Goal: Task Accomplishment & Management: Manage account settings

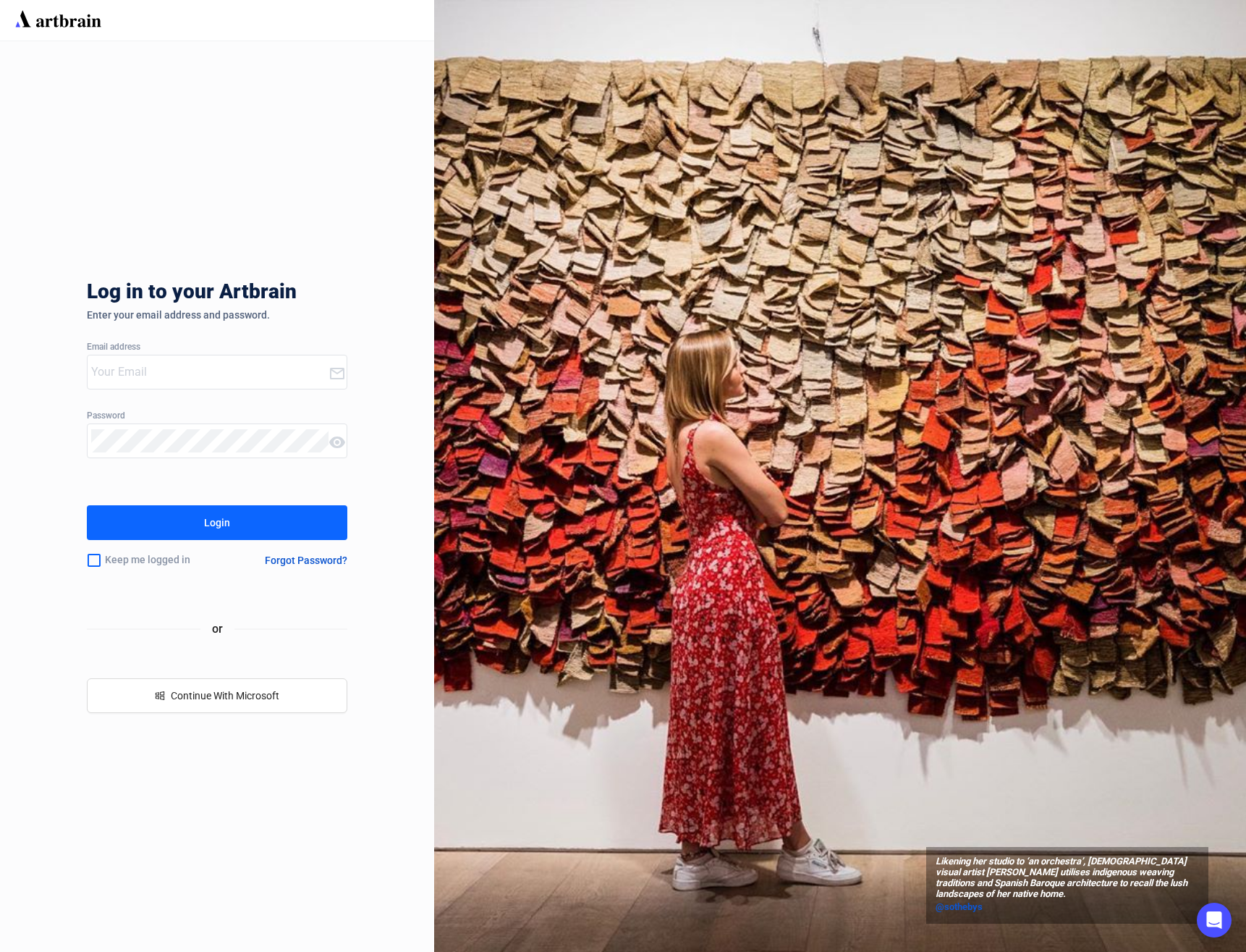
type input "[PERSON_NAME][EMAIL_ADDRESS][DOMAIN_NAME]"
click at [244, 515] on button "Login" at bounding box center [217, 522] width 260 height 35
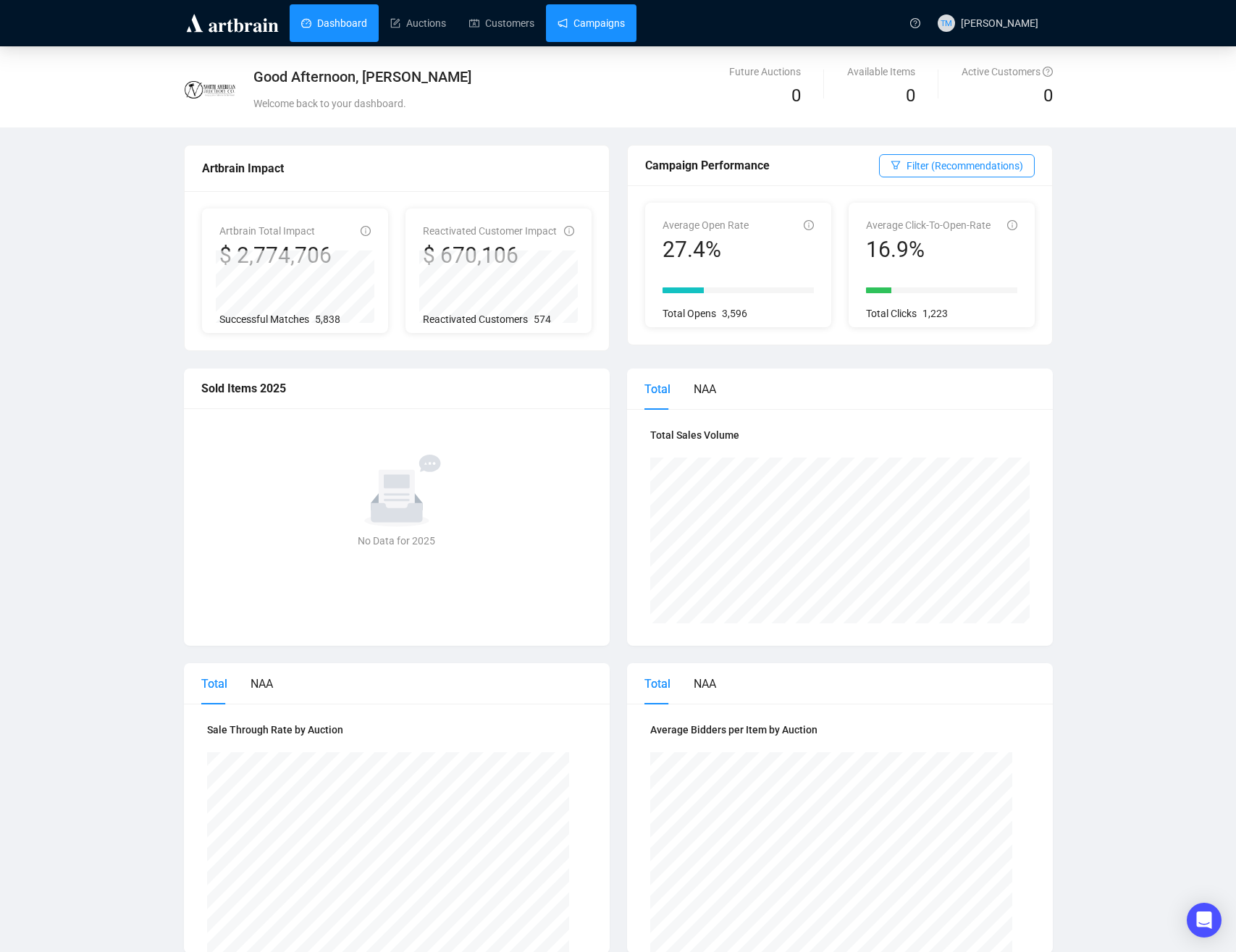
click at [558, 18] on link "Campaigns" at bounding box center [591, 23] width 67 height 38
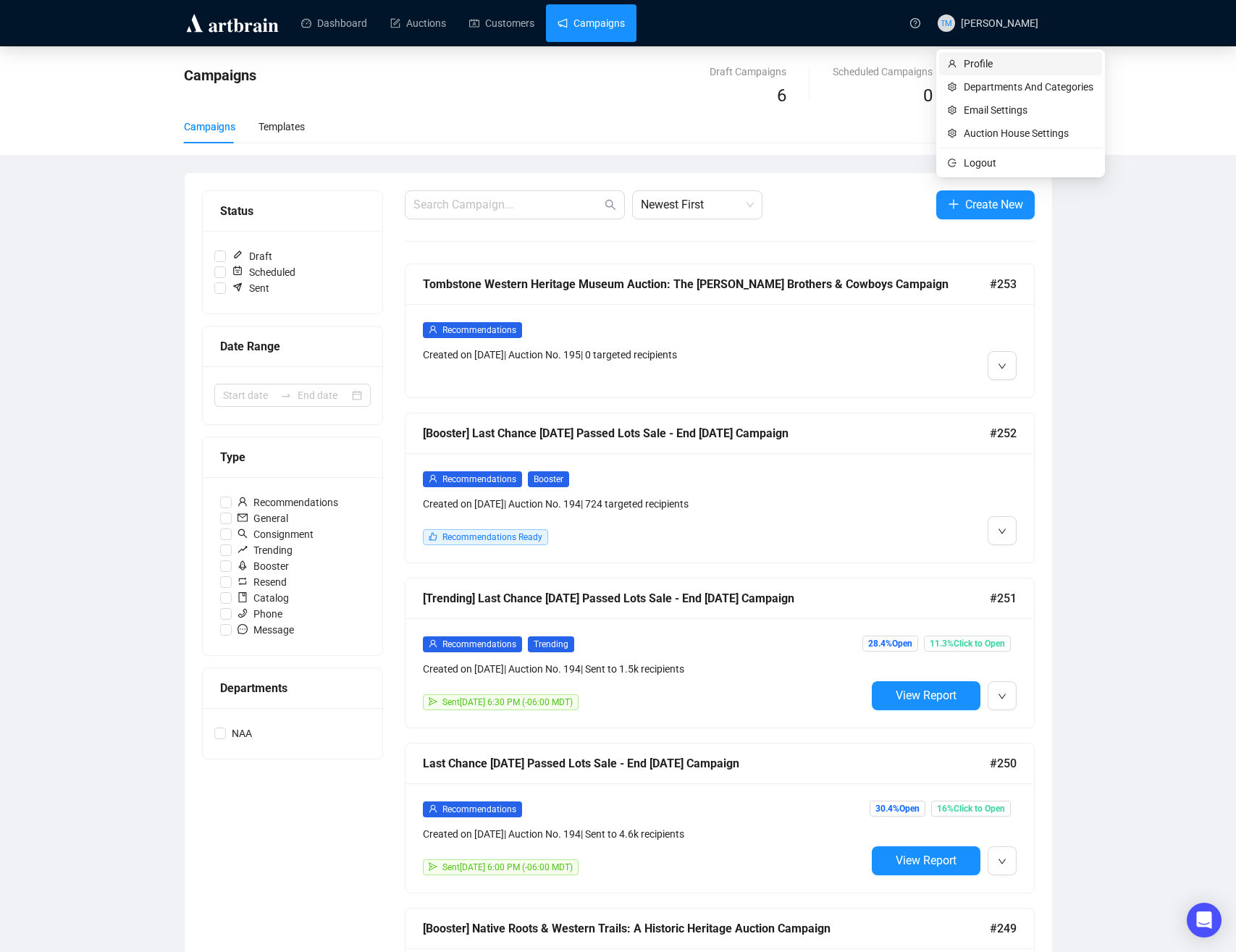
click at [993, 61] on span "Profile" at bounding box center [1029, 64] width 130 height 16
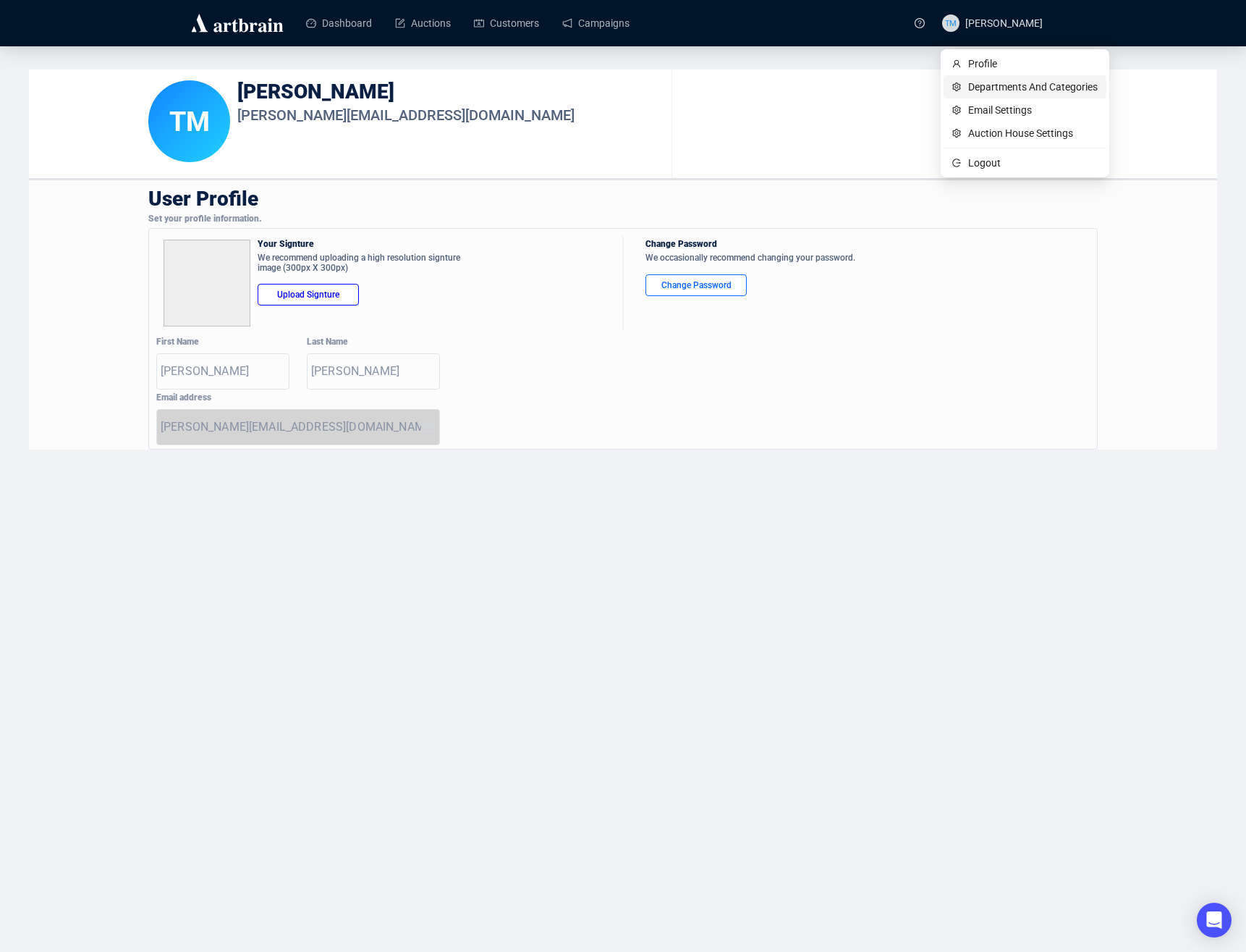
click at [994, 96] on li "Departments And Categories" at bounding box center [1025, 86] width 163 height 23
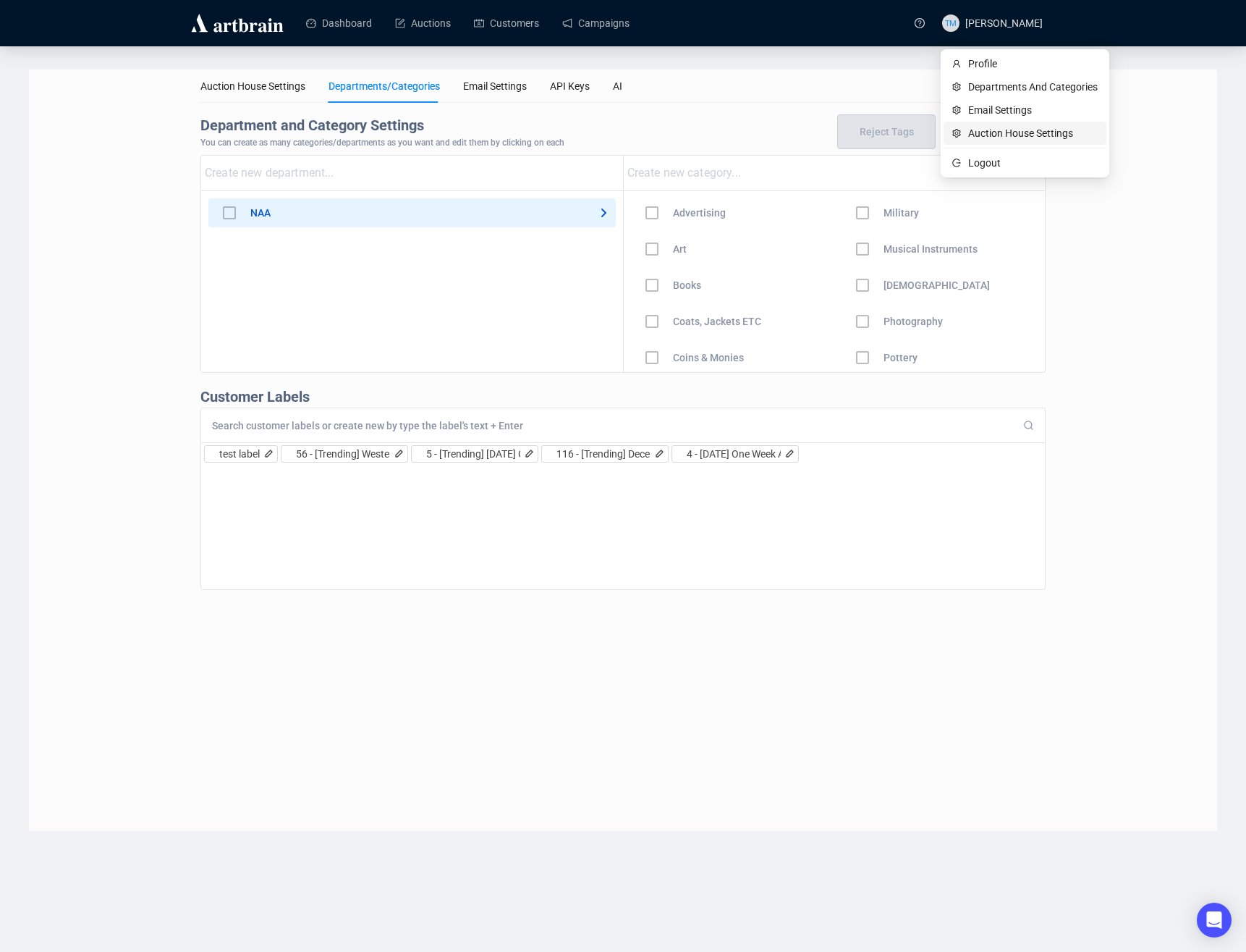
click at [999, 128] on span "Auction House Settings" at bounding box center [1034, 133] width 130 height 16
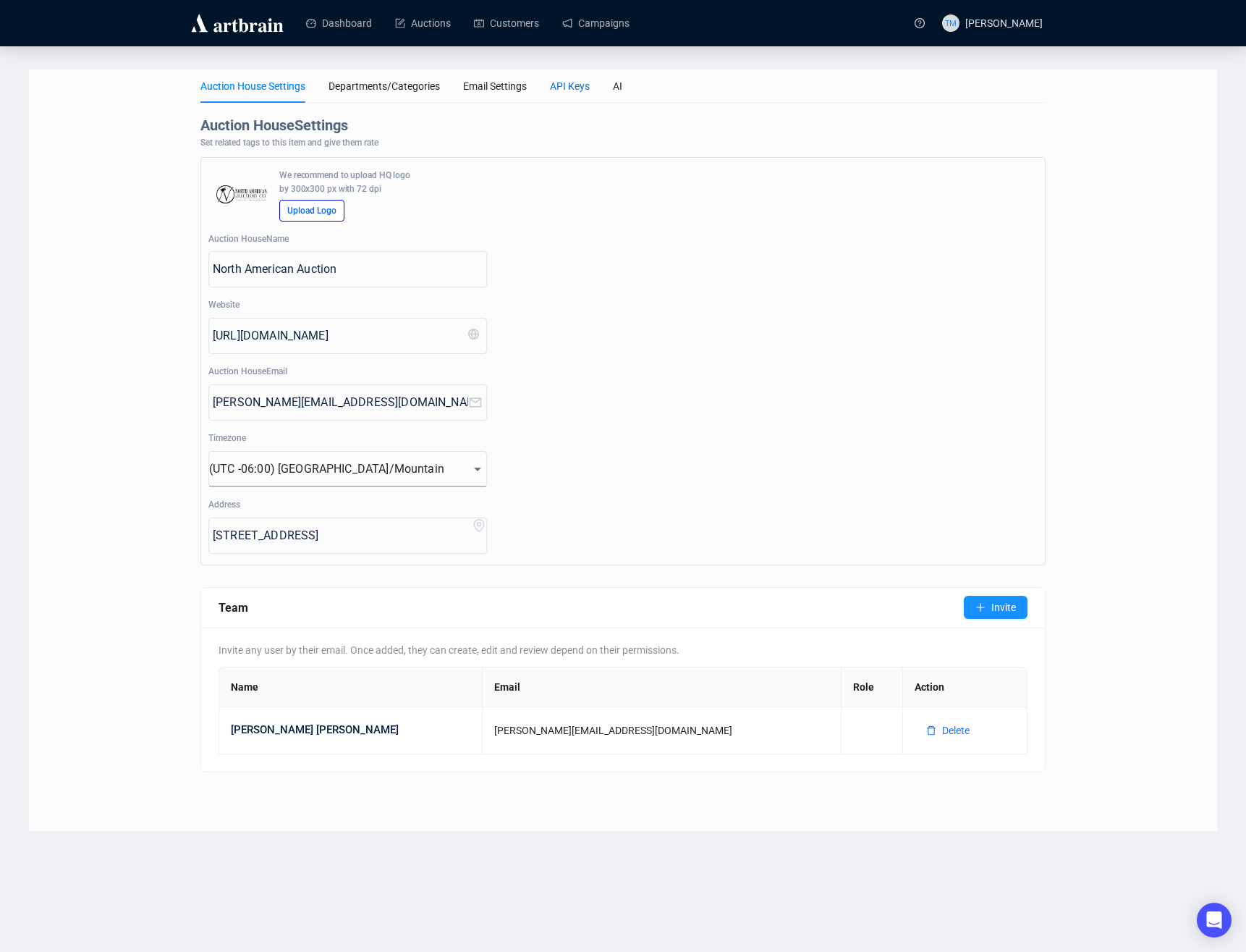
click at [557, 80] on div "API Keys" at bounding box center [570, 86] width 40 height 16
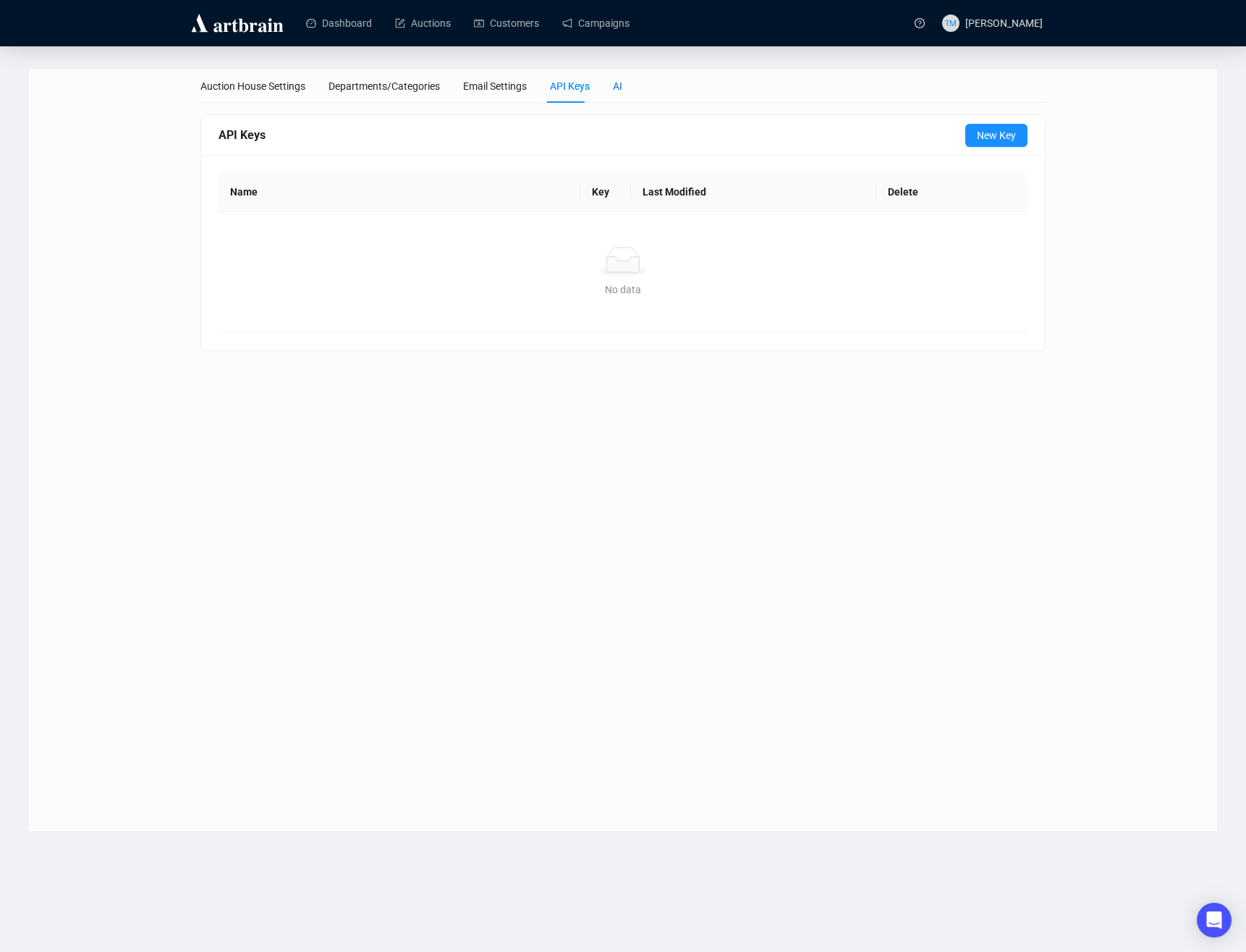
click at [613, 86] on div "AI" at bounding box center [618, 86] width 10 height 16
click at [916, 233] on span "active" at bounding box center [921, 232] width 23 height 10
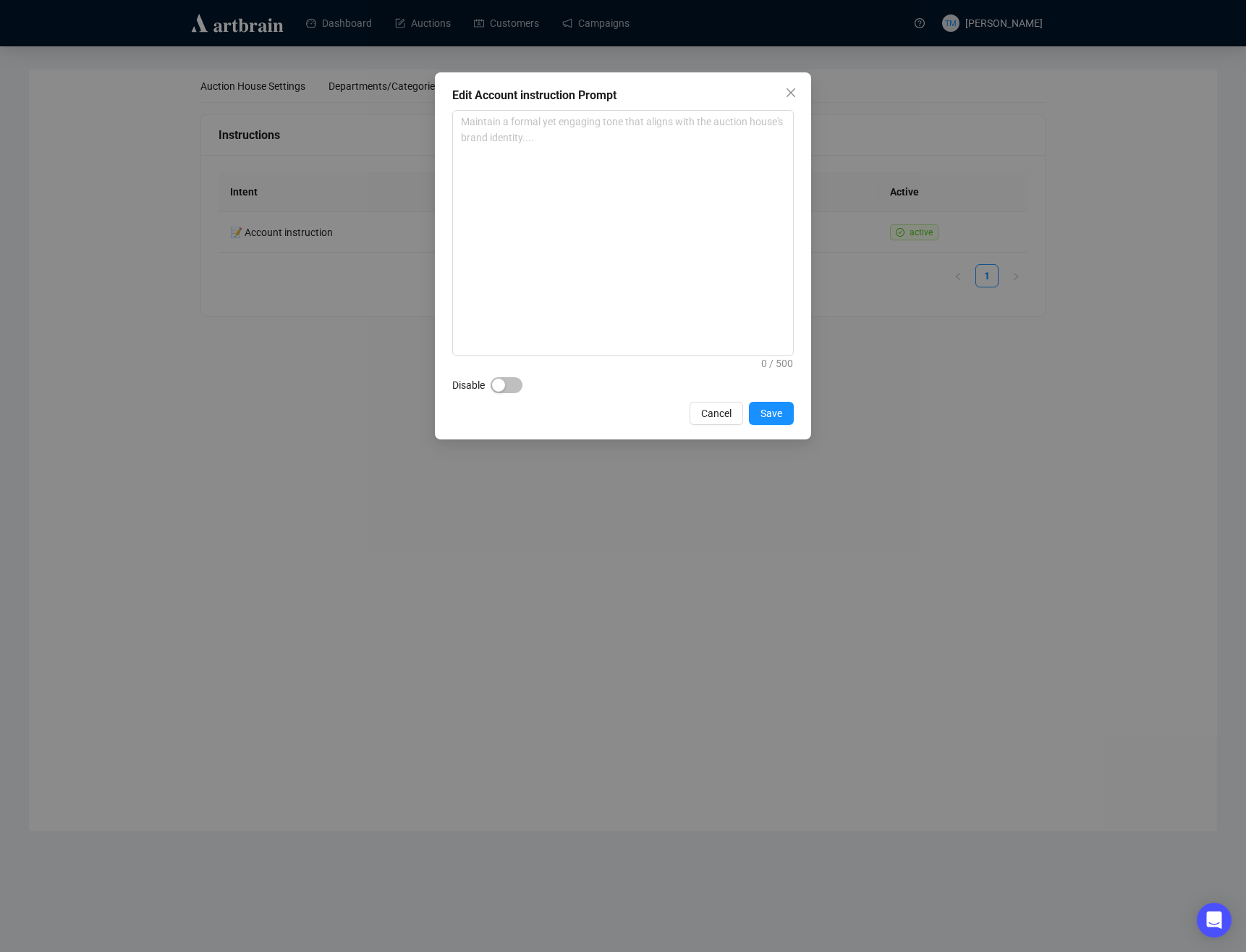
click at [495, 535] on div "Edit Account instruction Prompt 0 / 500 Disable Cancel Save" at bounding box center [623, 476] width 1246 height 952
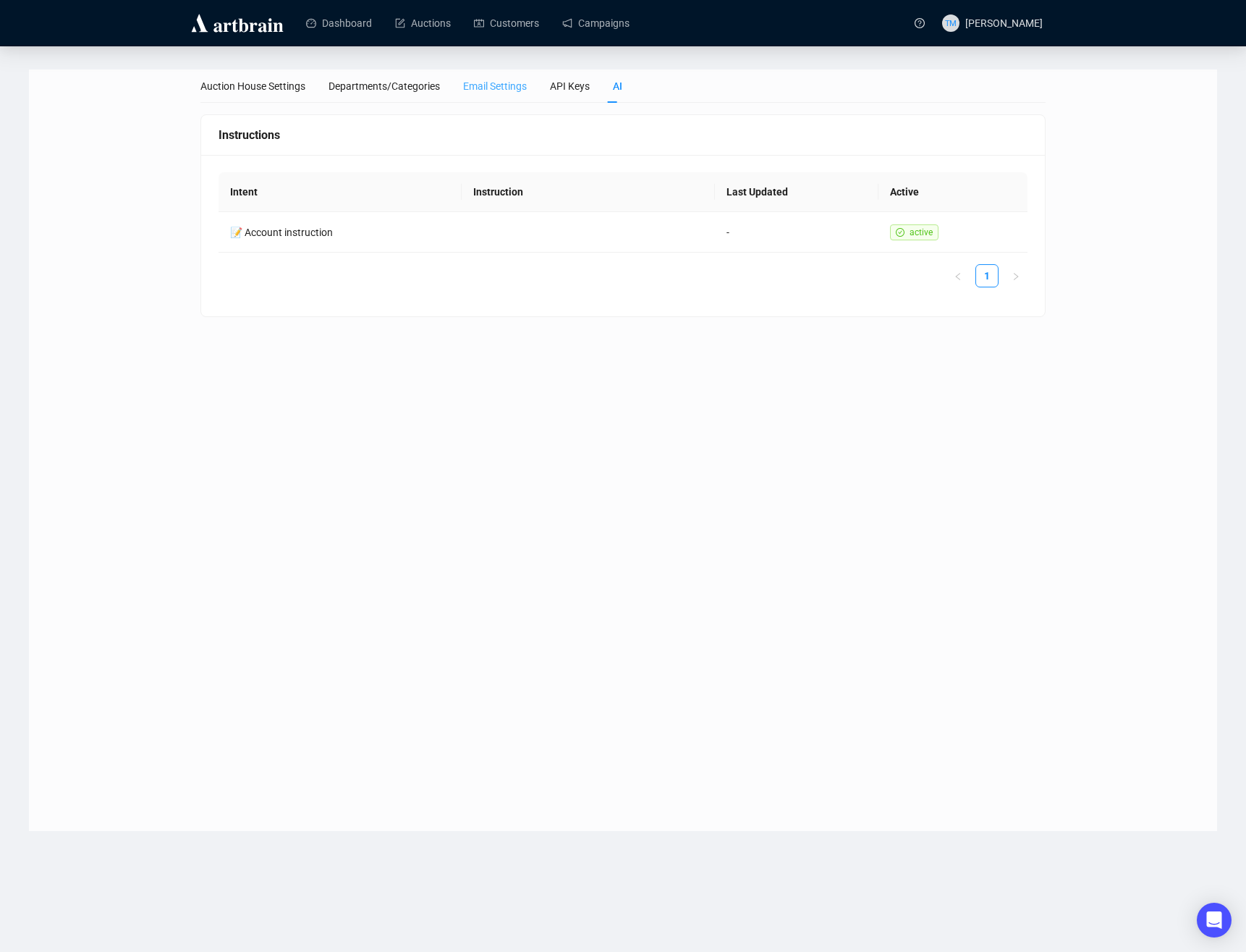
click at [502, 94] on div "Email Settings" at bounding box center [495, 86] width 63 height 33
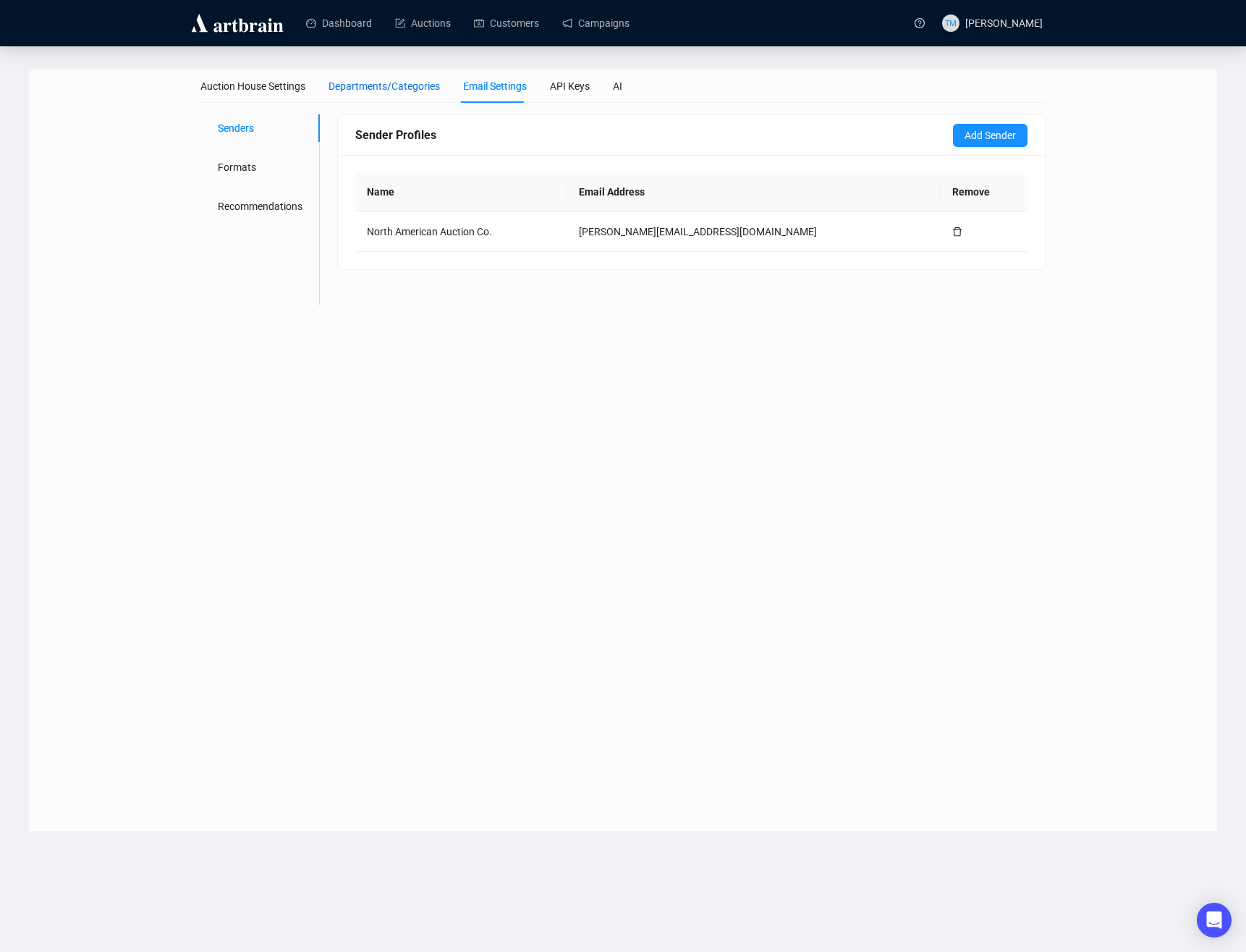
click at [406, 93] on div "Departments/Categories" at bounding box center [384, 86] width 111 height 16
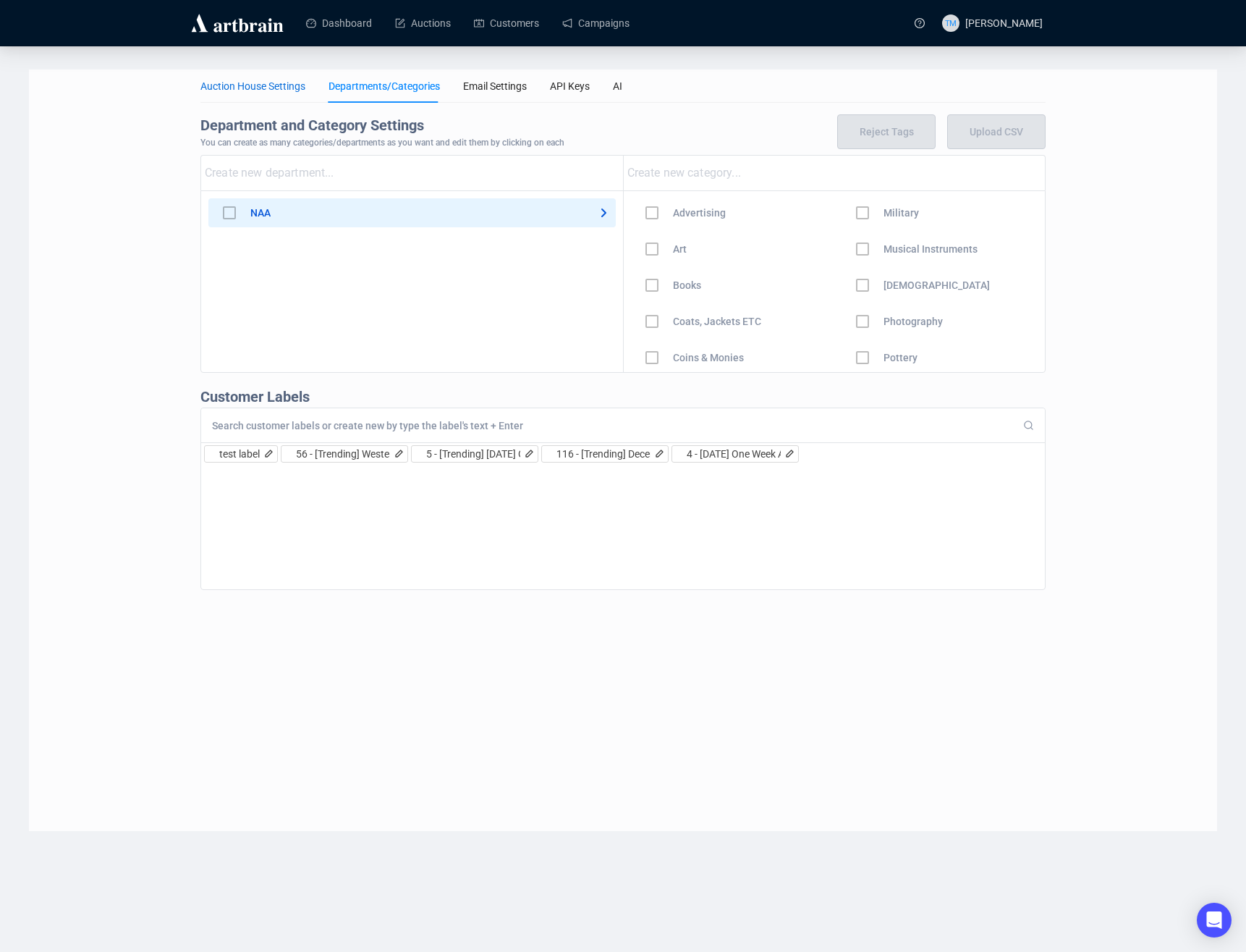
click at [243, 87] on div "Auction House Settings" at bounding box center [253, 86] width 105 height 16
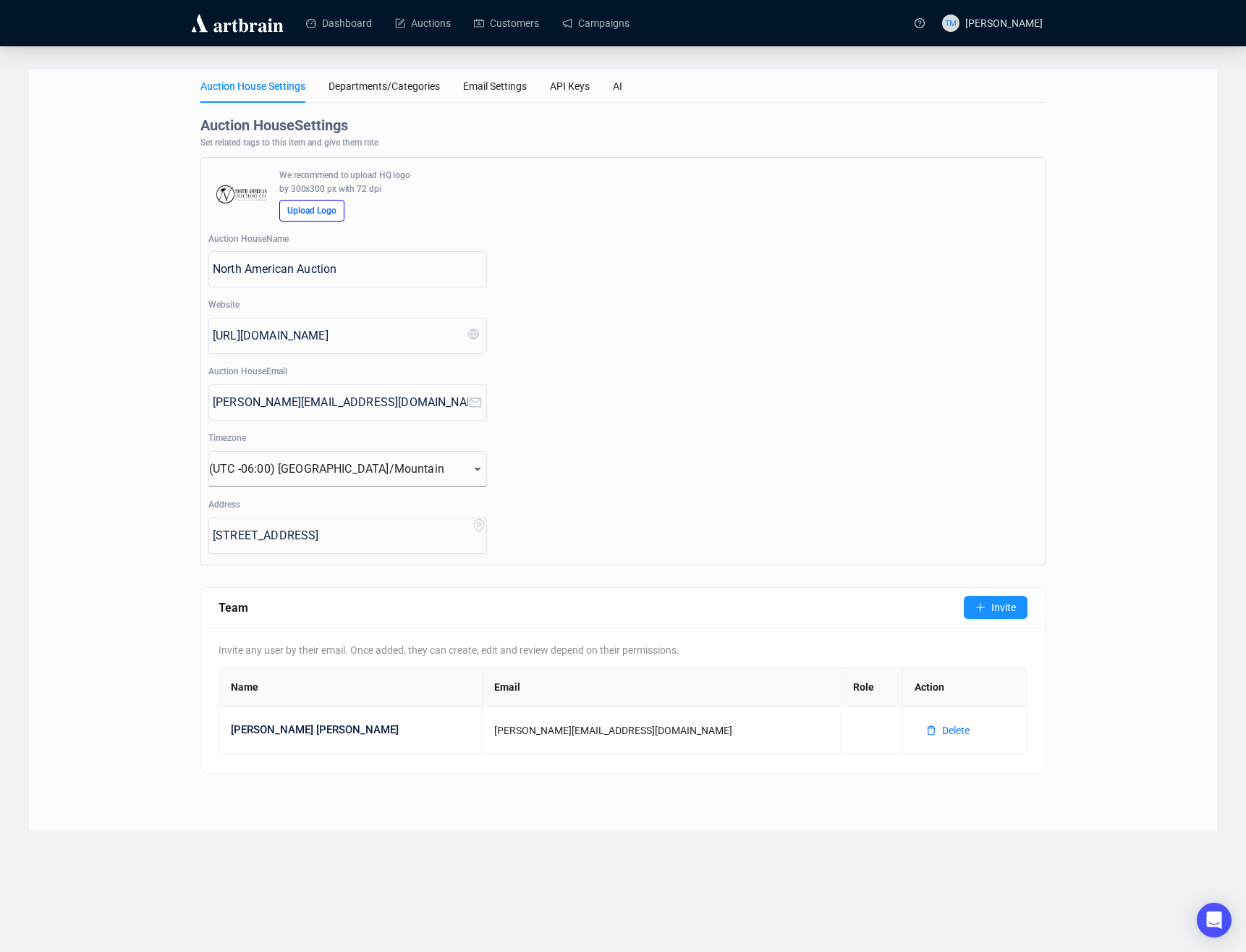
click at [217, 41] on div at bounding box center [239, 23] width 101 height 46
click at [217, 26] on img at bounding box center [237, 23] width 97 height 23
click at [369, 34] on link "Dashboard" at bounding box center [338, 23] width 66 height 38
